Goal: Task Accomplishment & Management: Manage account settings

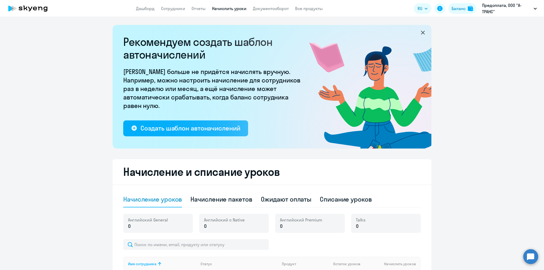
select select "10"
click at [222, 9] on link "Начислить уроки" at bounding box center [229, 8] width 35 height 5
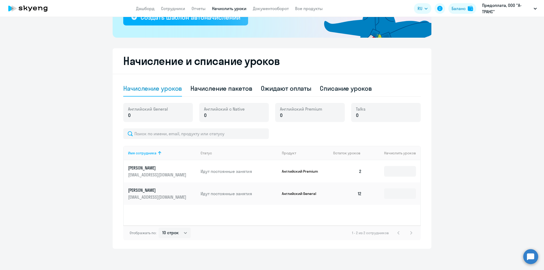
scroll to position [84, 0]
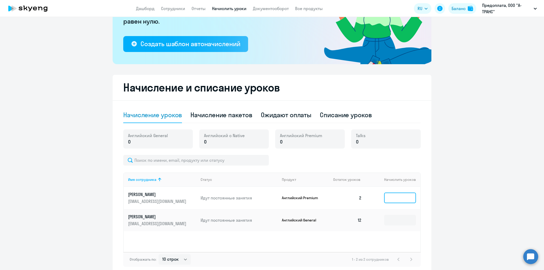
click at [389, 197] on input at bounding box center [400, 198] width 32 height 11
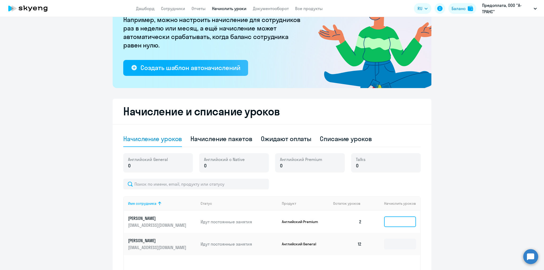
scroll to position [58, 0]
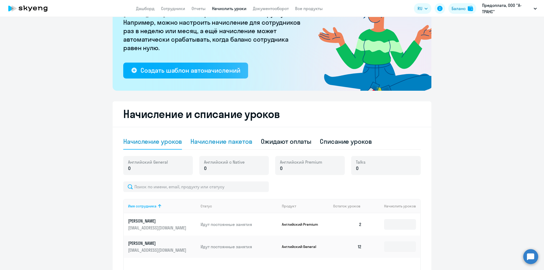
click at [227, 140] on div "Начисление пакетов" at bounding box center [221, 141] width 62 height 8
select select "10"
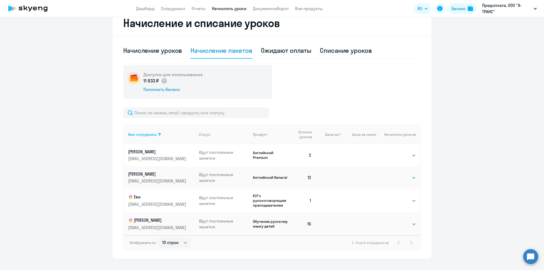
scroll to position [132, 0]
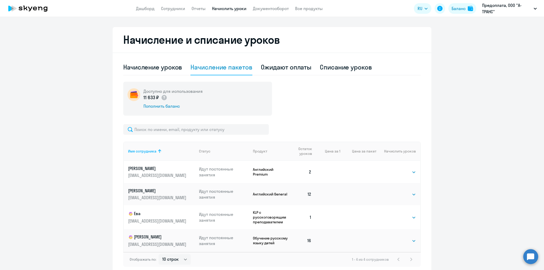
click at [411, 191] on div "Выбрать 4 8 16 32 64 96 128 Выбрать" at bounding box center [405, 194] width 22 height 7
click at [411, 218] on select "Выбрать 4 8 16 32 64 96 128" at bounding box center [405, 218] width 22 height 6
click at [340, 180] on td at bounding box center [358, 172] width 36 height 22
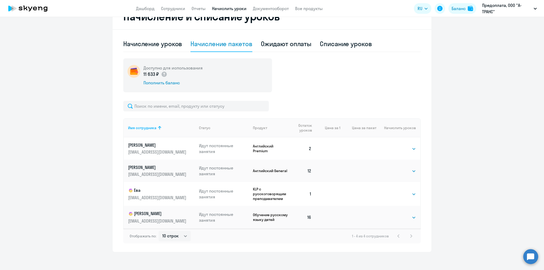
scroll to position [159, 0]
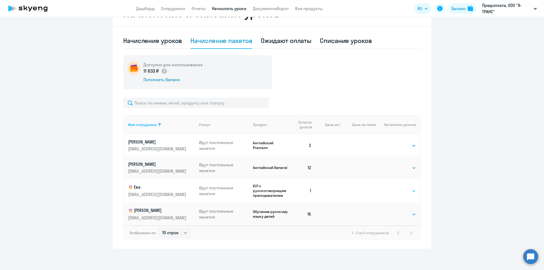
click at [410, 188] on select "Выбрать 4 8 16 32 64 96 128" at bounding box center [405, 191] width 22 height 6
click at [350, 198] on td at bounding box center [358, 191] width 36 height 24
click at [338, 33] on div "Списание уроков" at bounding box center [346, 41] width 52 height 16
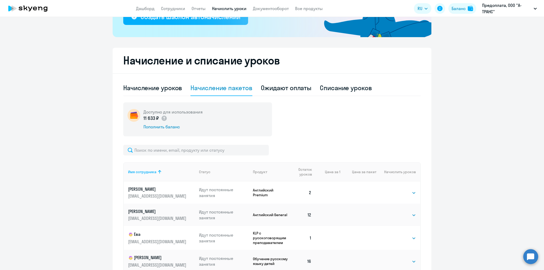
select select "10"
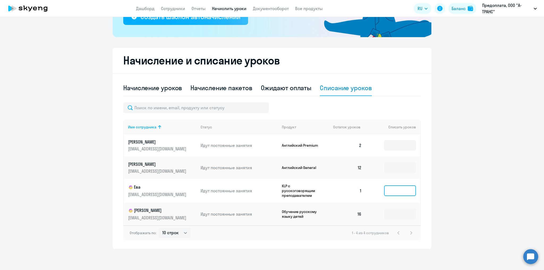
click at [401, 190] on input at bounding box center [400, 191] width 32 height 11
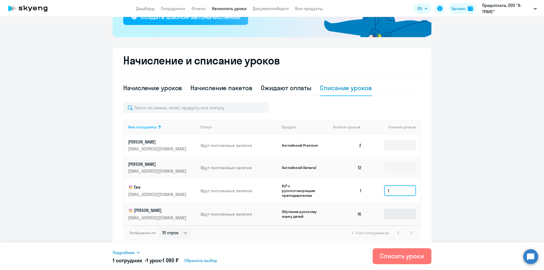
type input "1"
click at [397, 218] on input at bounding box center [400, 214] width 32 height 11
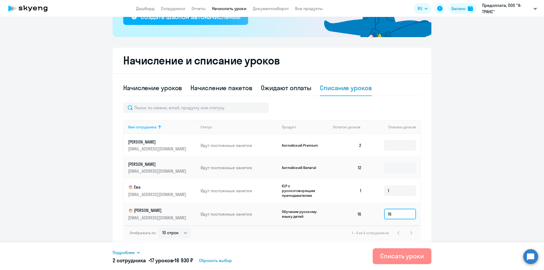
type input "16"
click at [416, 257] on div "Списать уроки" at bounding box center [402, 256] width 44 height 8
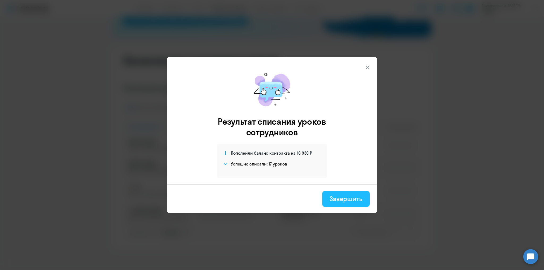
click at [332, 199] on div "Завершить" at bounding box center [346, 199] width 33 height 8
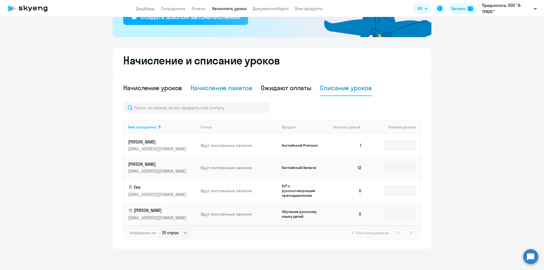
click at [212, 88] on div "Начисление пакетов" at bounding box center [221, 88] width 62 height 8
select select "10"
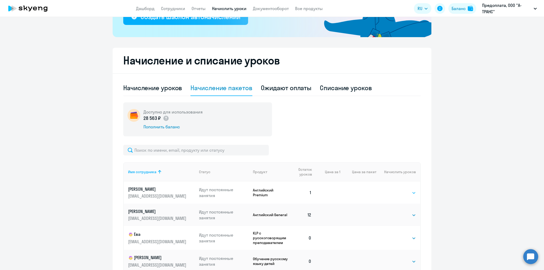
click at [403, 191] on select "Выбрать 4 8 16 32 64 96 128" at bounding box center [405, 193] width 22 height 6
click at [394, 190] on select "Выбрать 4 8 16 32 64 96 128" at bounding box center [405, 193] width 22 height 6
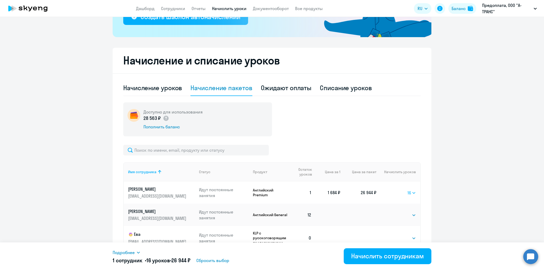
click at [410, 193] on select "Выбрать 4 8 16 32 64 96 128" at bounding box center [411, 193] width 8 height 6
click at [407, 190] on select "Выбрать 4 8 16 32 64 96 128" at bounding box center [411, 193] width 8 height 6
click at [411, 195] on select "Выбрать 4 8 16 32 64 96 128" at bounding box center [411, 193] width 9 height 6
click at [407, 190] on select "Выбрать 4 8 16 32 64 96 128" at bounding box center [411, 193] width 9 height 6
click at [412, 193] on select "Выбрать 4 8 16 32 64 96 128" at bounding box center [411, 193] width 9 height 6
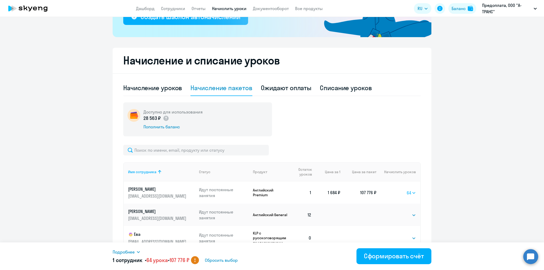
select select "16"
click at [407, 190] on select "Выбрать 4 8 16 32 64 96 128" at bounding box center [411, 193] width 9 height 6
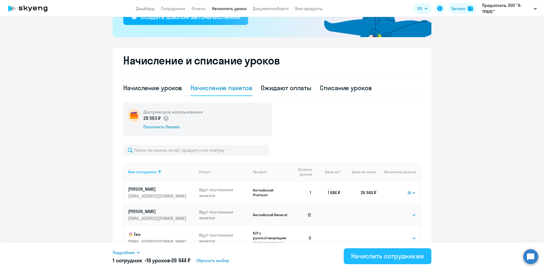
click at [385, 256] on div "Начислить сотрудникам" at bounding box center [387, 256] width 73 height 8
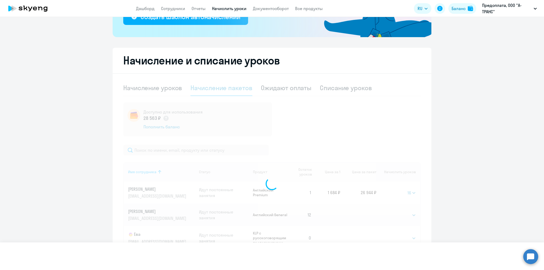
select select
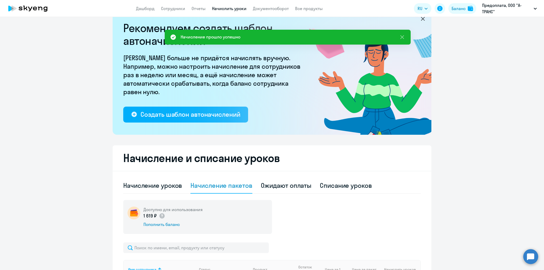
scroll to position [0, 0]
